Goal: Information Seeking & Learning: Learn about a topic

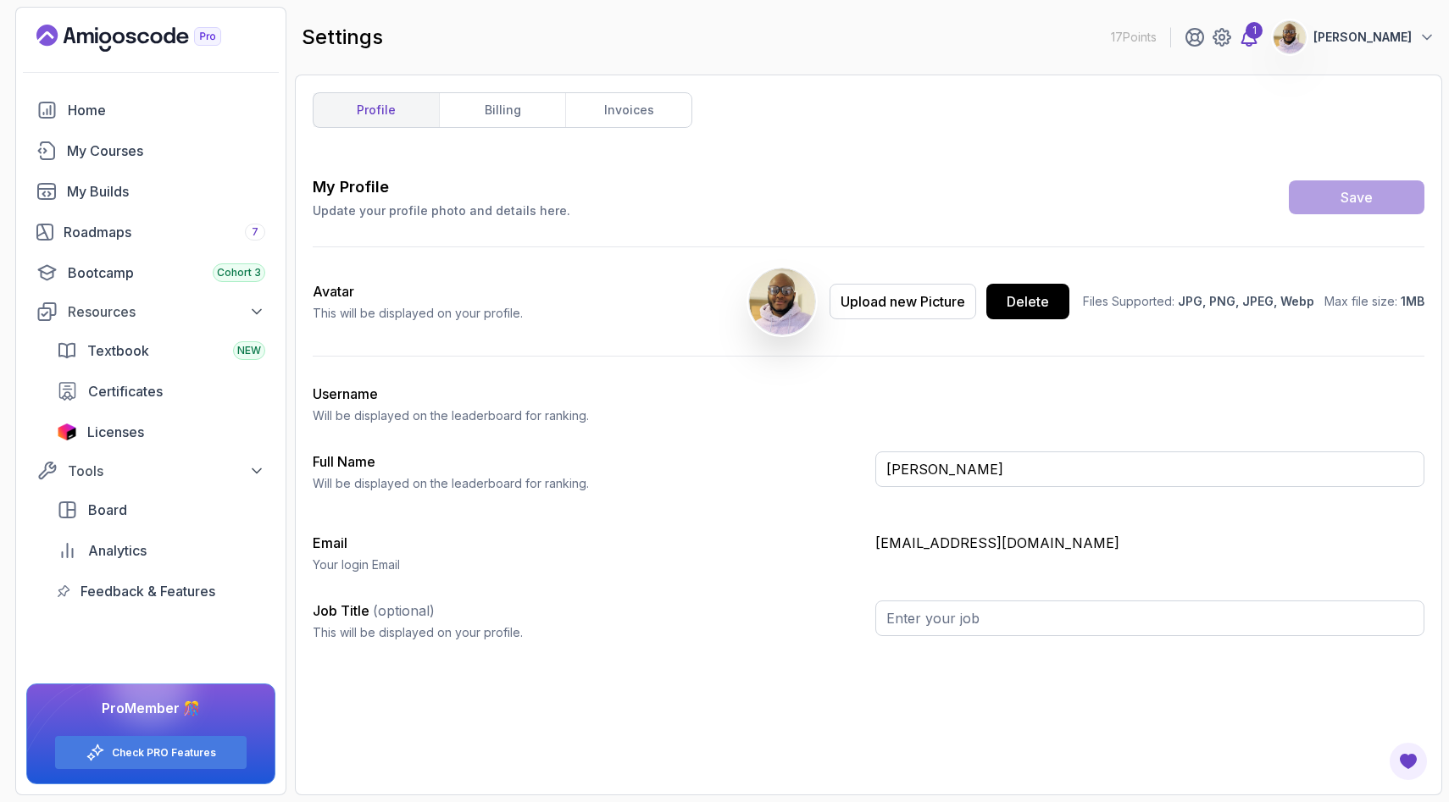
click at [1239, 39] on icon at bounding box center [1249, 37] width 20 height 20
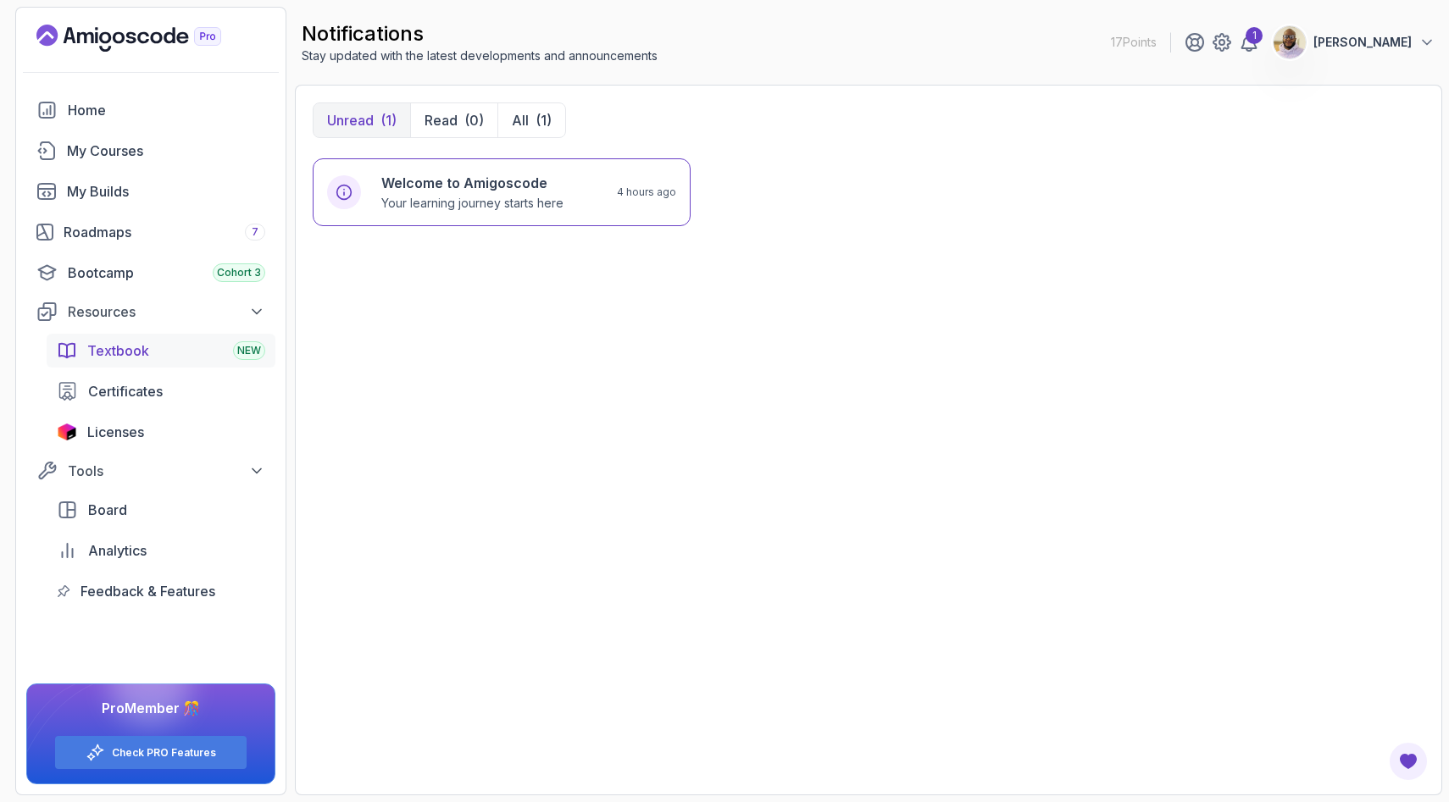
click at [129, 352] on span "Textbook" at bounding box center [118, 351] width 62 height 20
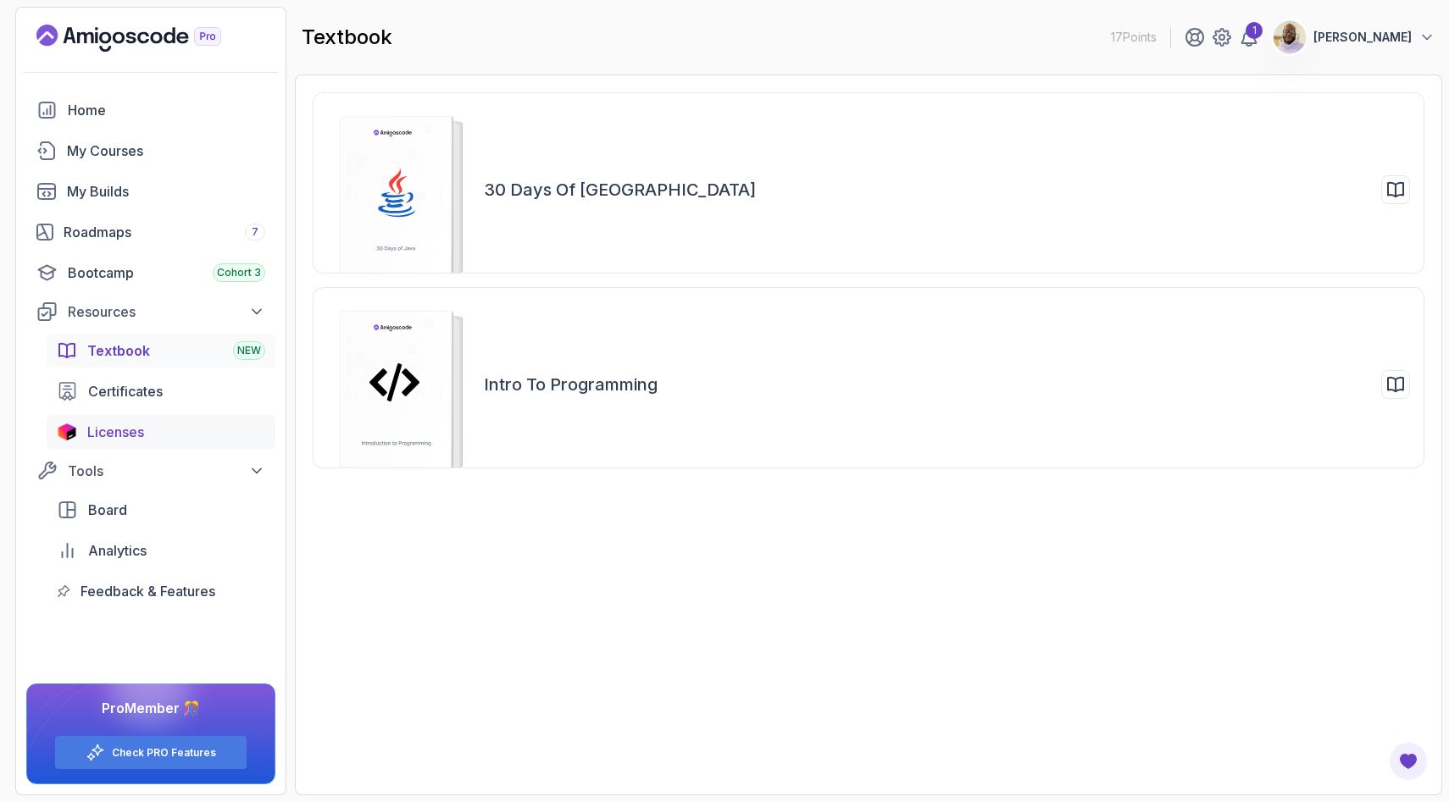
click at [139, 435] on span "Licenses" at bounding box center [115, 432] width 57 height 20
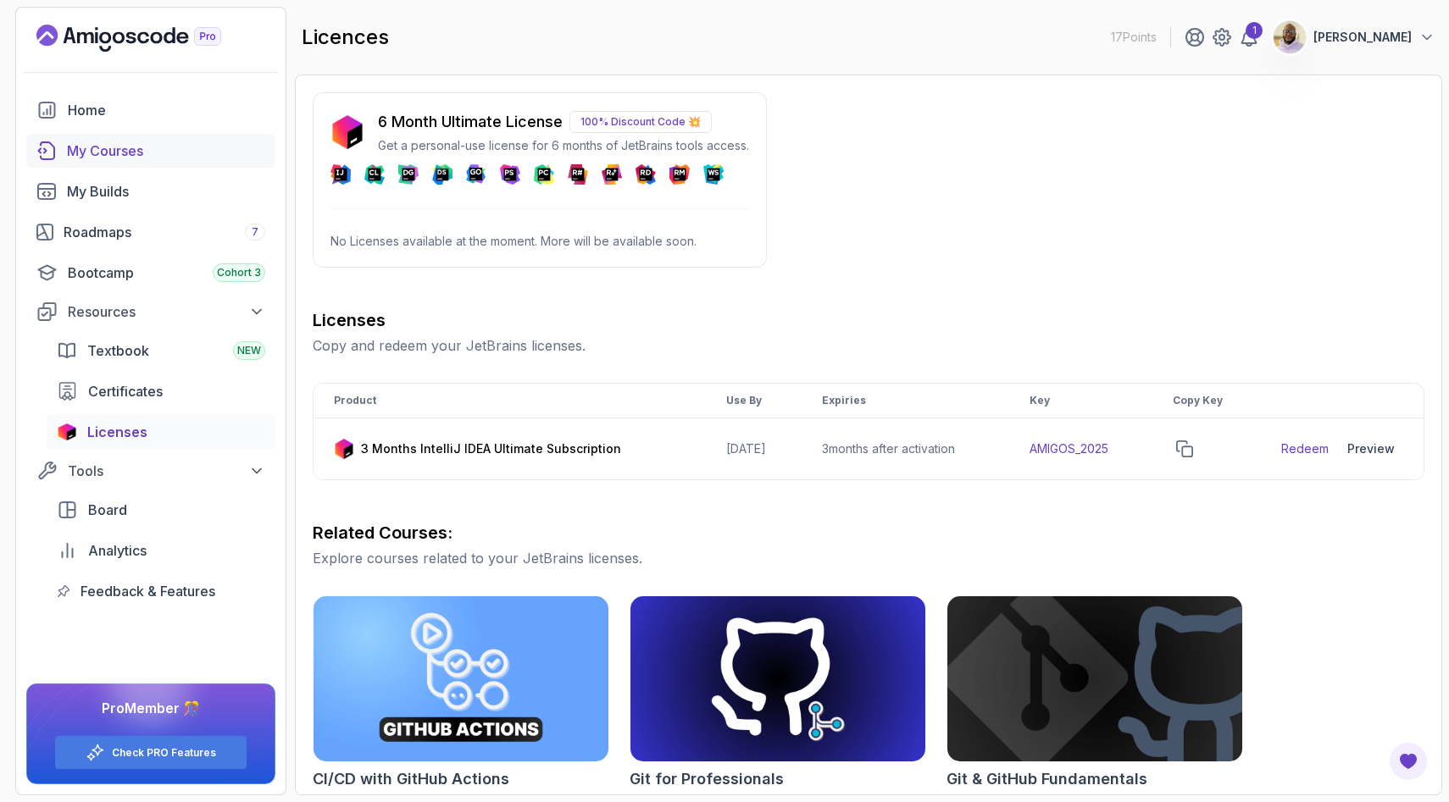
click at [103, 154] on div "My Courses" at bounding box center [166, 151] width 198 height 20
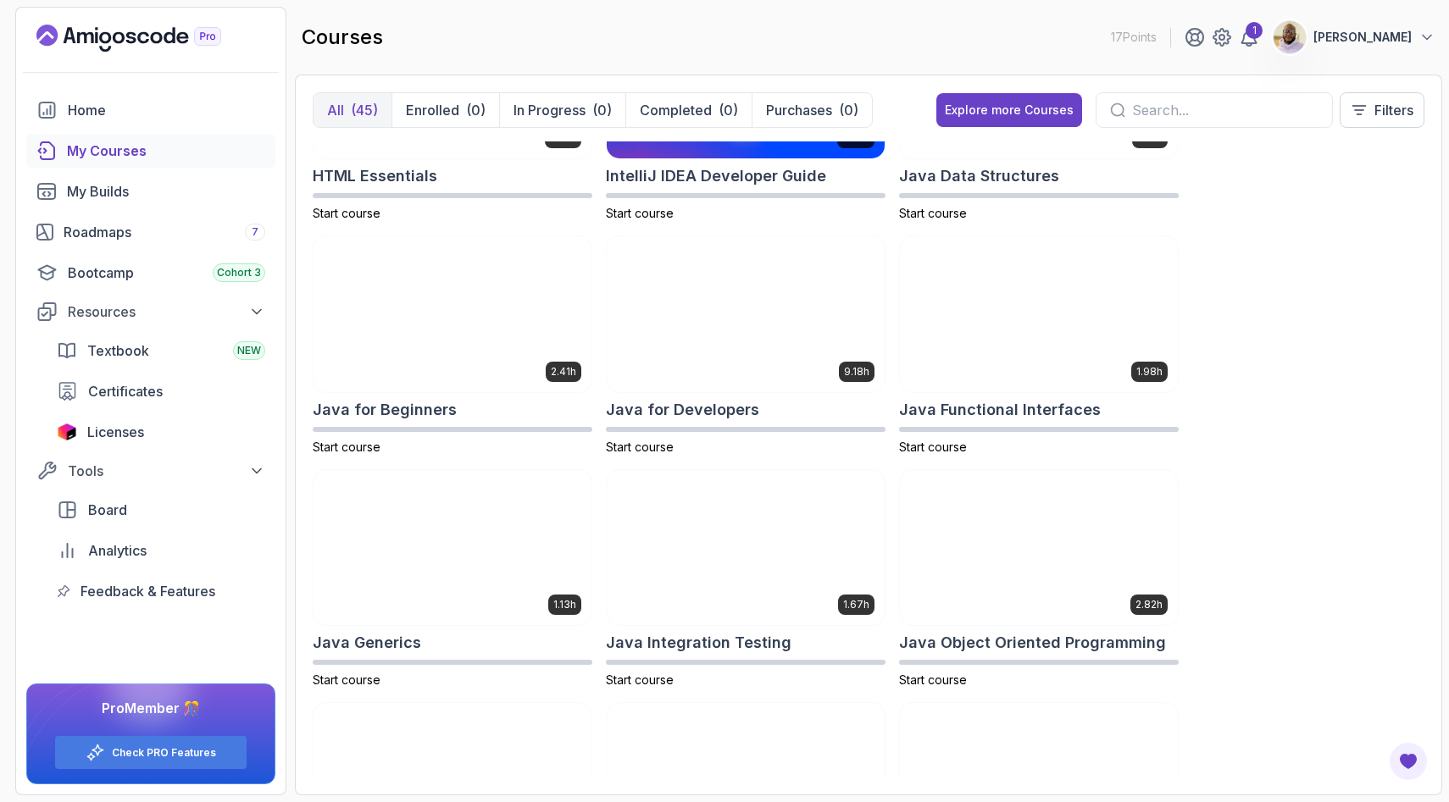
scroll to position [1079, 0]
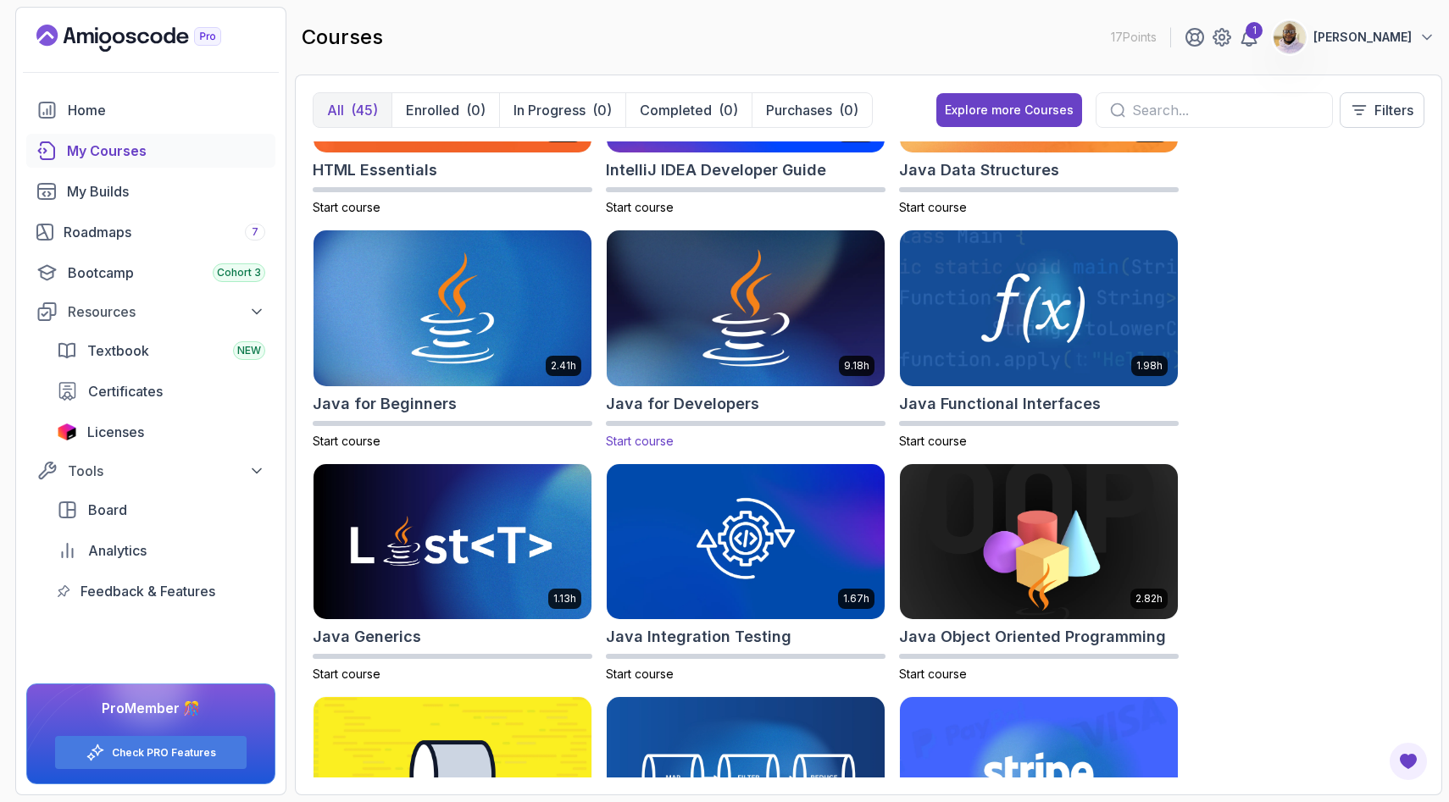
click at [762, 334] on img at bounding box center [745, 309] width 291 height 164
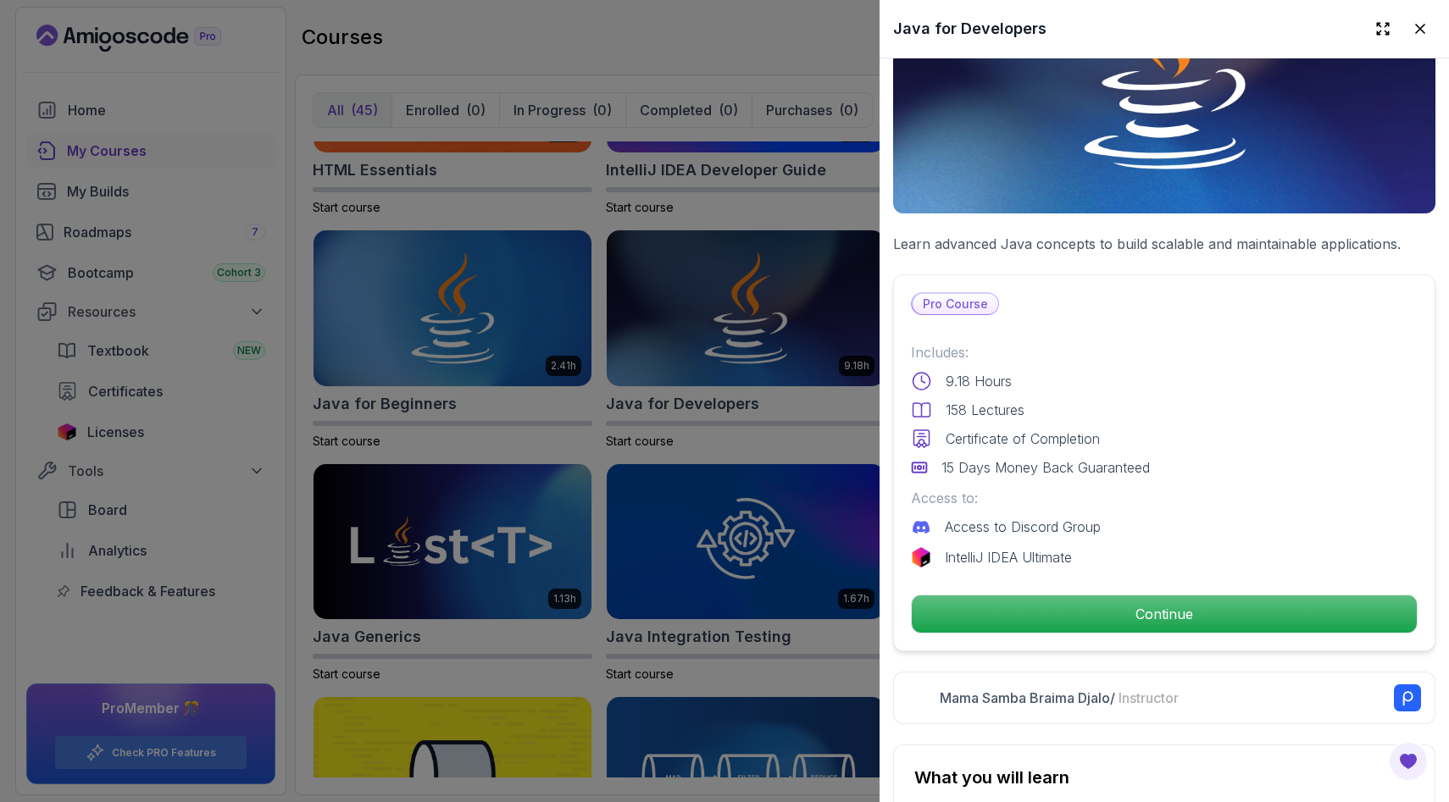
scroll to position [193, 0]
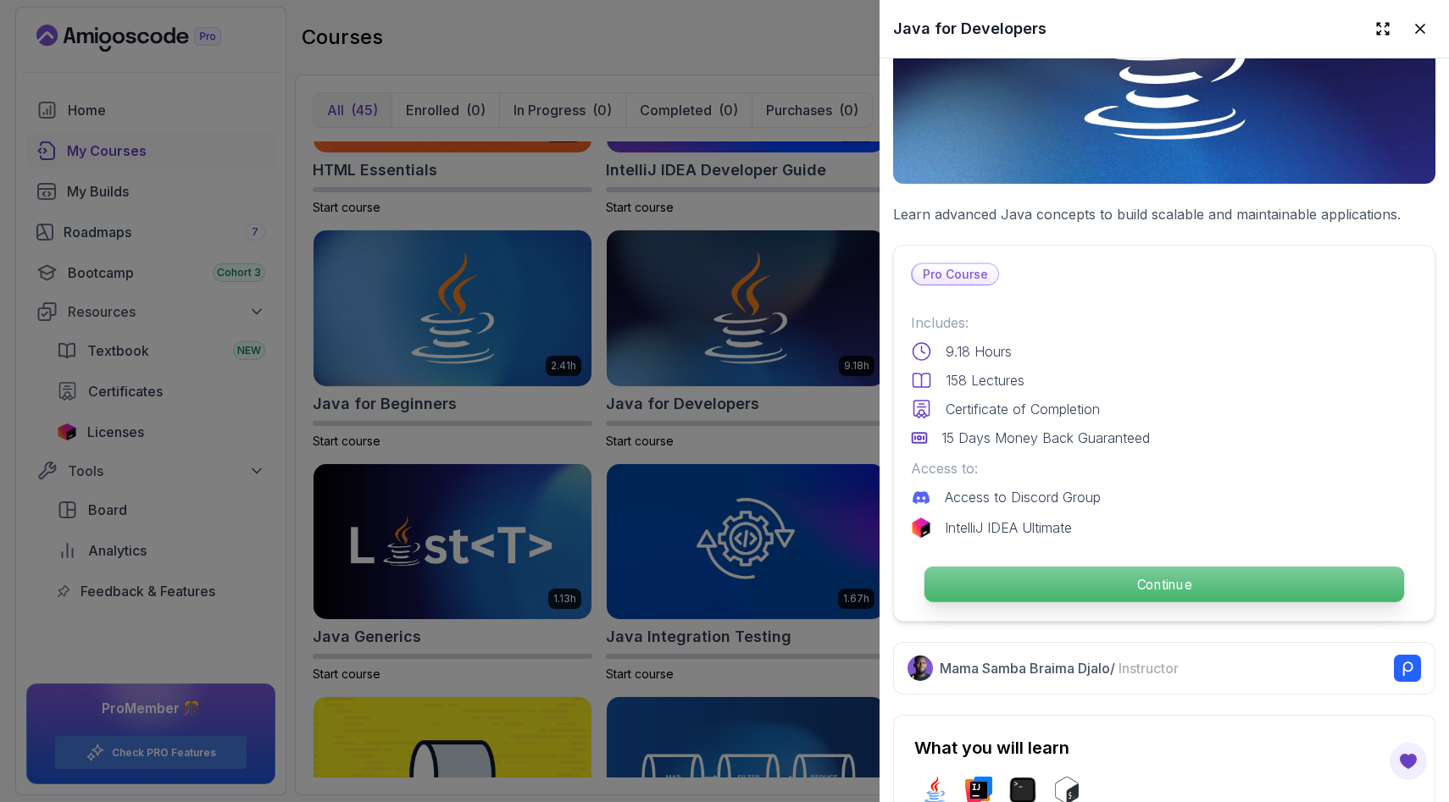
click at [1143, 584] on p "Continue" at bounding box center [1164, 585] width 480 height 36
